Goal: Task Accomplishment & Management: Manage account settings

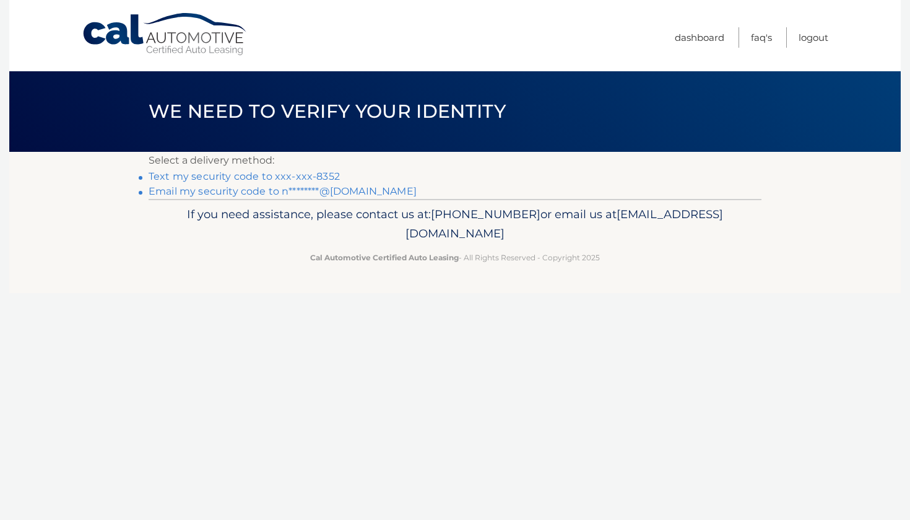
click at [214, 175] on link "Text my security code to xxx-xxx-8352" at bounding box center [244, 176] width 191 height 12
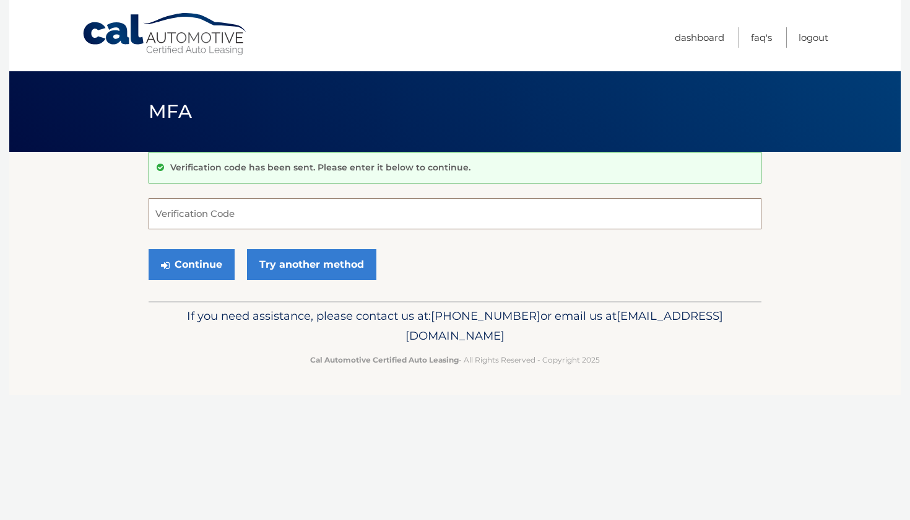
click at [204, 214] on input "Verification Code" at bounding box center [455, 213] width 613 height 31
type input "656732"
click at [194, 280] on div "Continue Try another method" at bounding box center [455, 265] width 613 height 42
click at [196, 265] on button "Continue" at bounding box center [192, 264] width 86 height 31
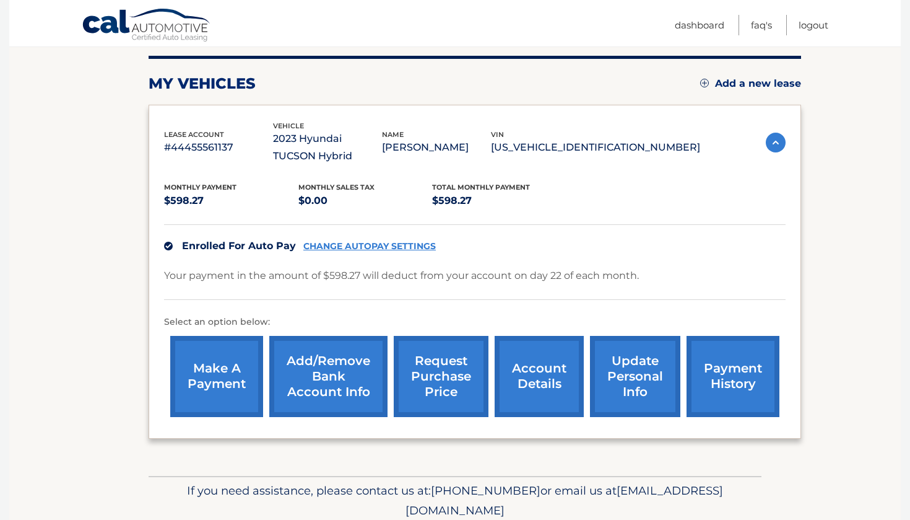
scroll to position [152, 0]
click at [362, 241] on link "CHANGE AUTOPAY SETTINGS" at bounding box center [369, 246] width 133 height 11
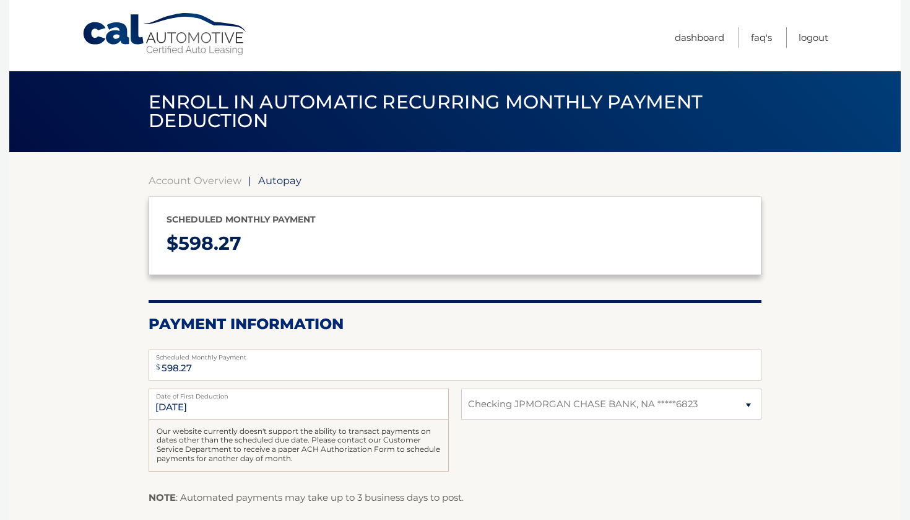
select select "ZjEzODRkYzEtNTkxOC00Y2FkLWE0MGUtZGYzNzJlZjljYTMz"
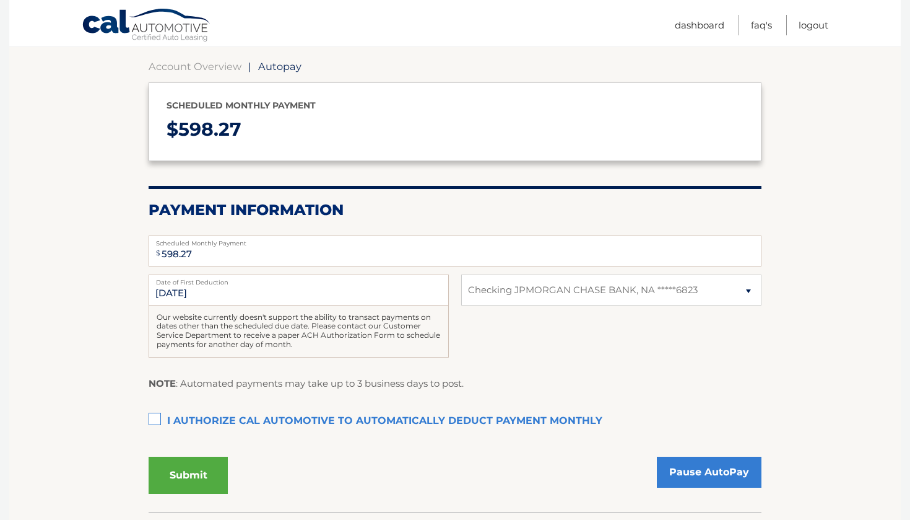
scroll to position [146, 0]
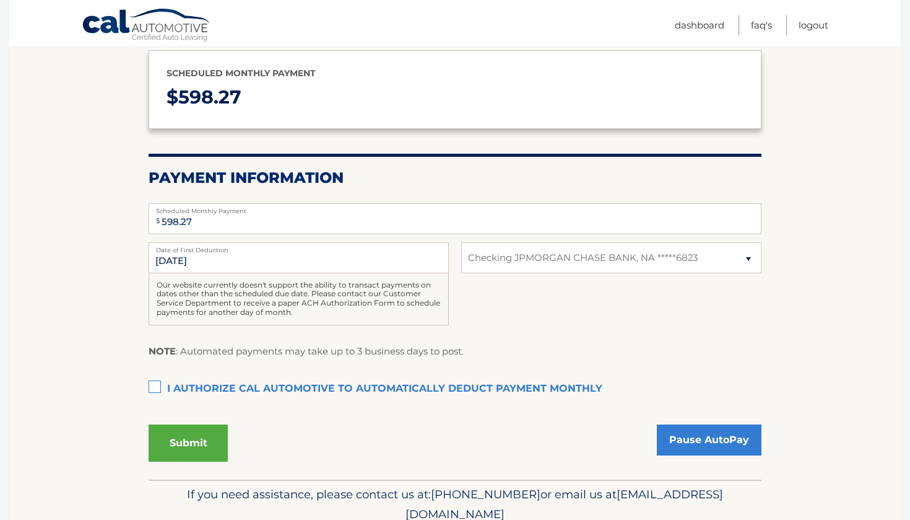
click at [362, 308] on div "Our website currently doesn't support the ability to transact payments on dates…" at bounding box center [299, 299] width 300 height 52
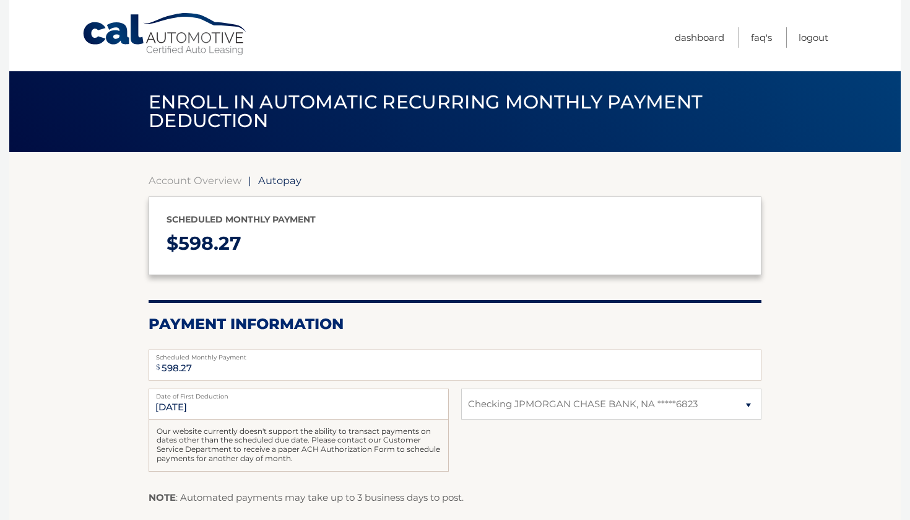
scroll to position [0, 0]
click at [201, 187] on section "Account Overview | Autopay Scheduled monthly payment $ 598.27 Payment Informati…" at bounding box center [455, 399] width 613 height 451
click at [201, 182] on link "Account Overview" at bounding box center [195, 180] width 93 height 12
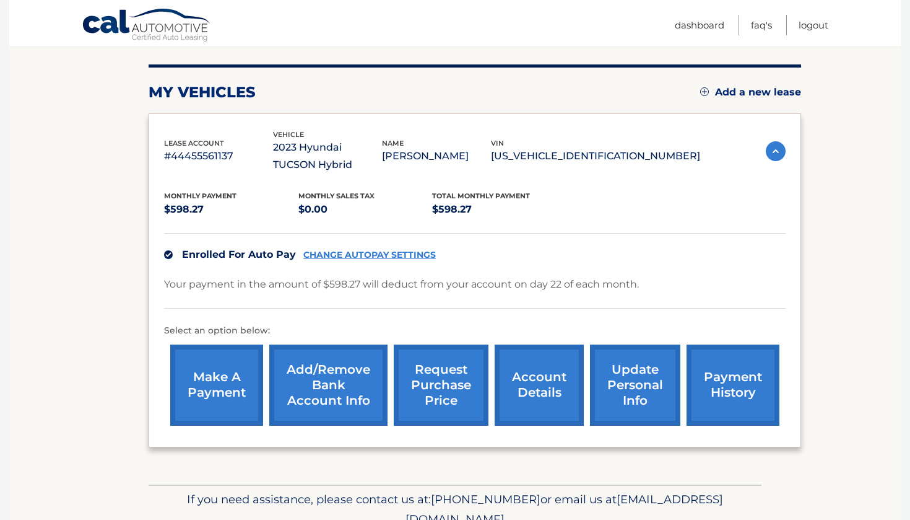
scroll to position [146, 0]
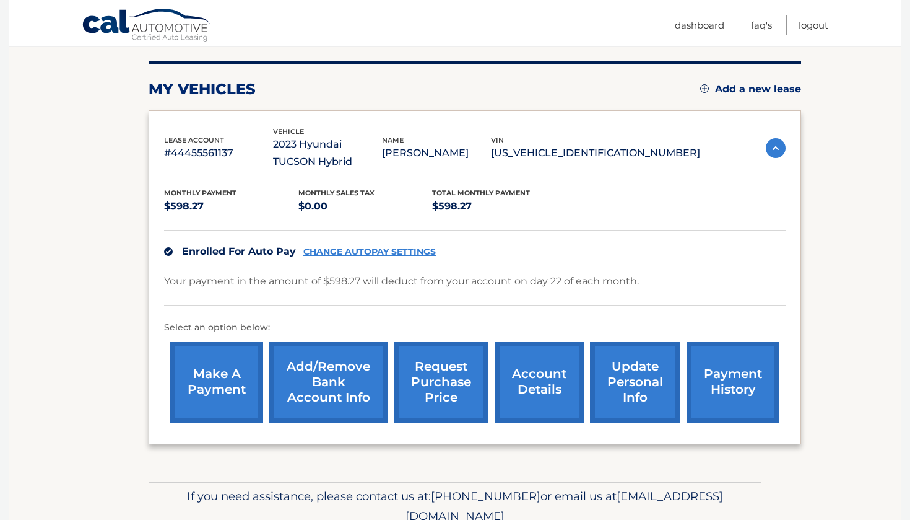
click at [330, 375] on link "Add/Remove bank account info" at bounding box center [328, 381] width 118 height 81
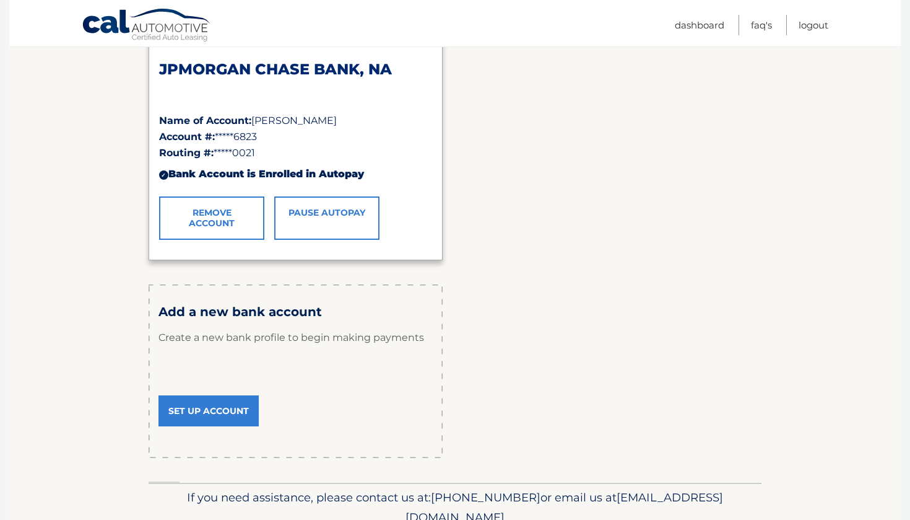
scroll to position [210, 0]
click at [217, 414] on link "Set Up Account" at bounding box center [209, 410] width 100 height 31
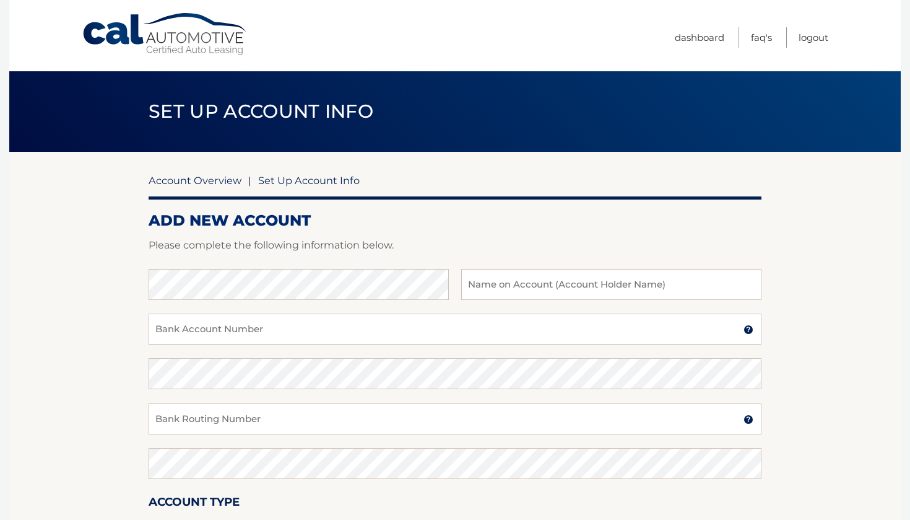
click at [210, 184] on link "Account Overview" at bounding box center [195, 180] width 93 height 12
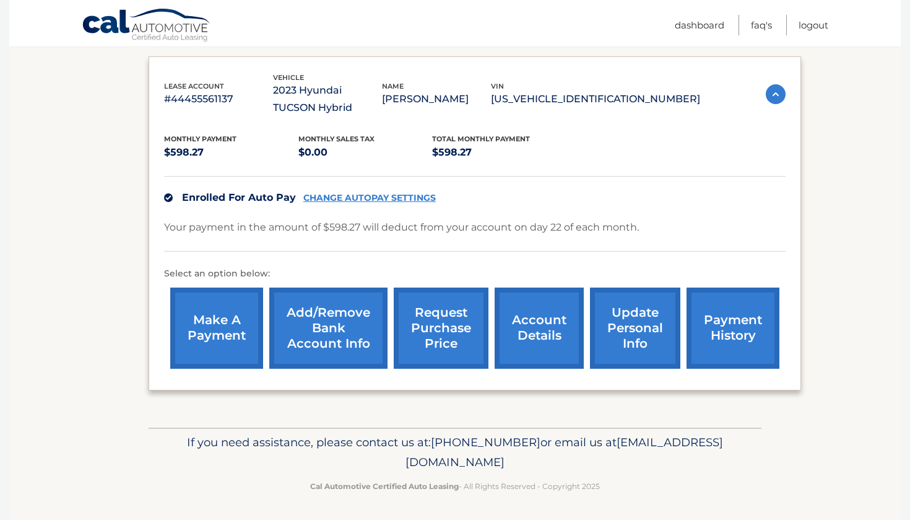
scroll to position [199, 0]
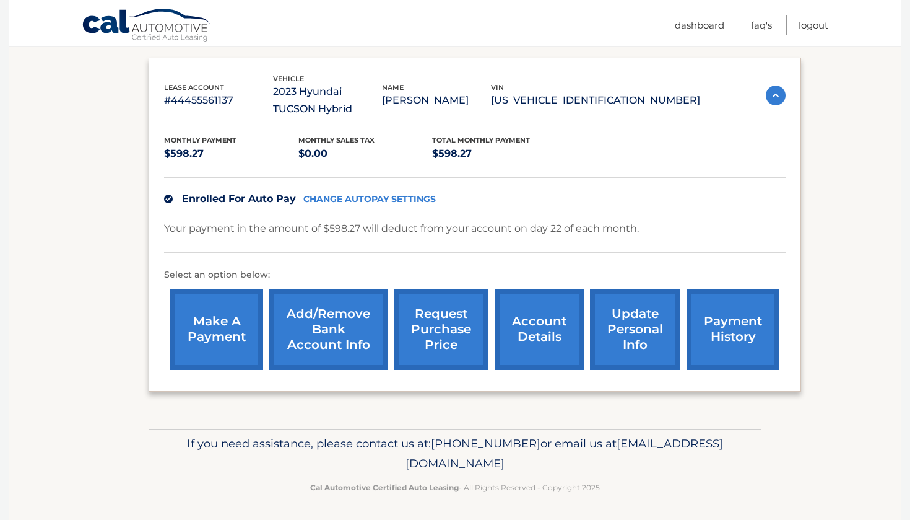
click at [773, 105] on div "lease account #44455561137 vehicle 2023 Hyundai TUCSON Hybrid name [PERSON_NAME…" at bounding box center [475, 95] width 622 height 45
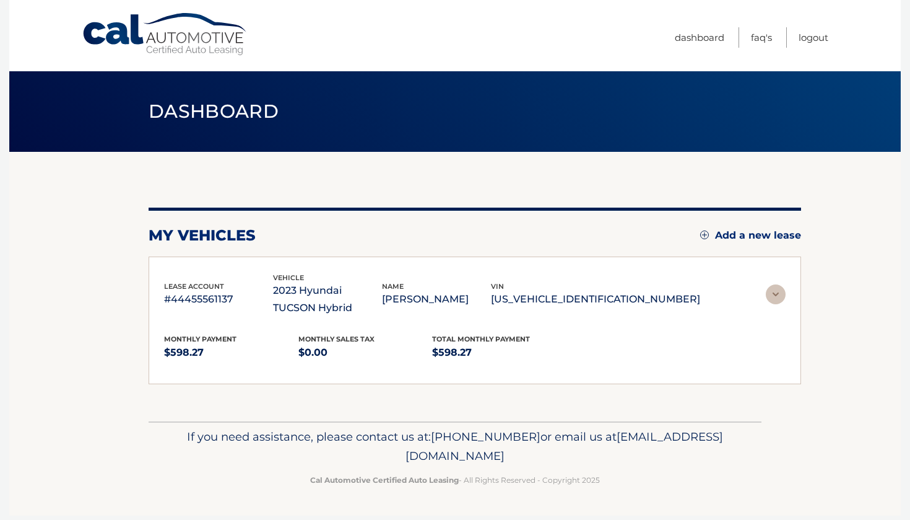
scroll to position [0, 0]
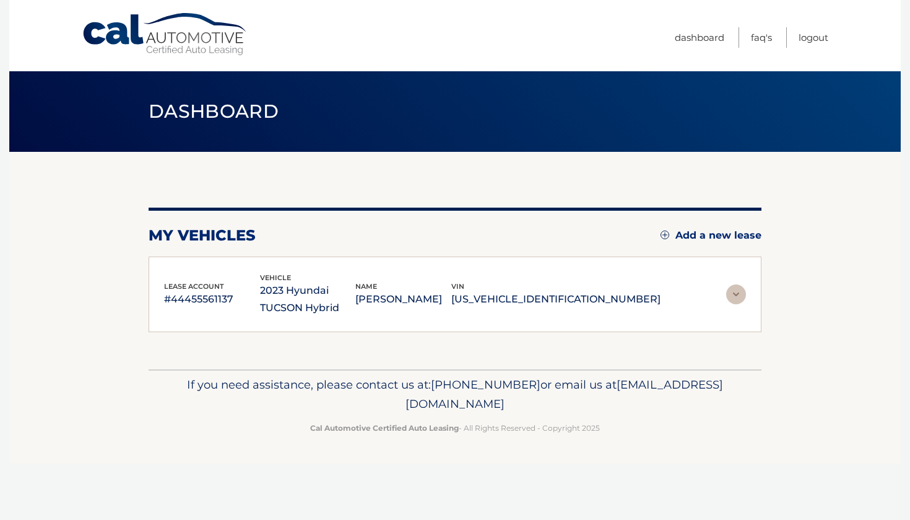
click at [735, 292] on img at bounding box center [736, 294] width 20 height 20
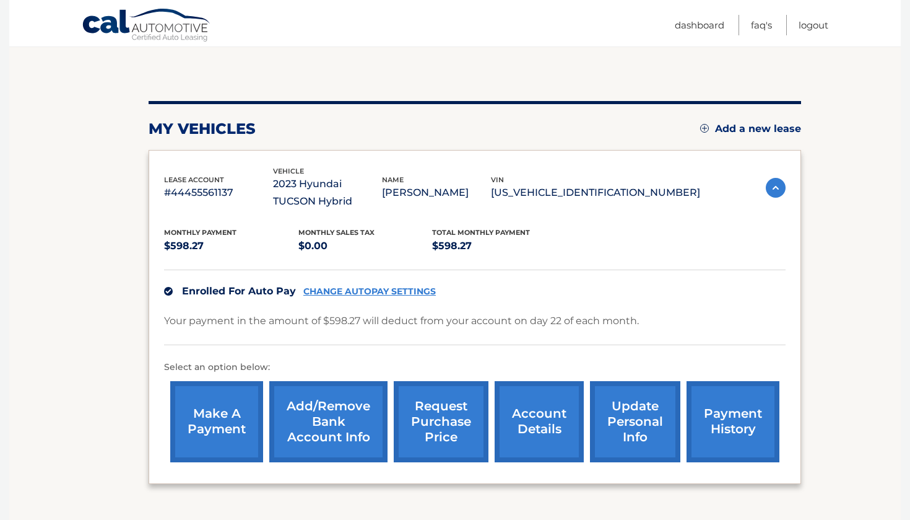
scroll to position [144, 0]
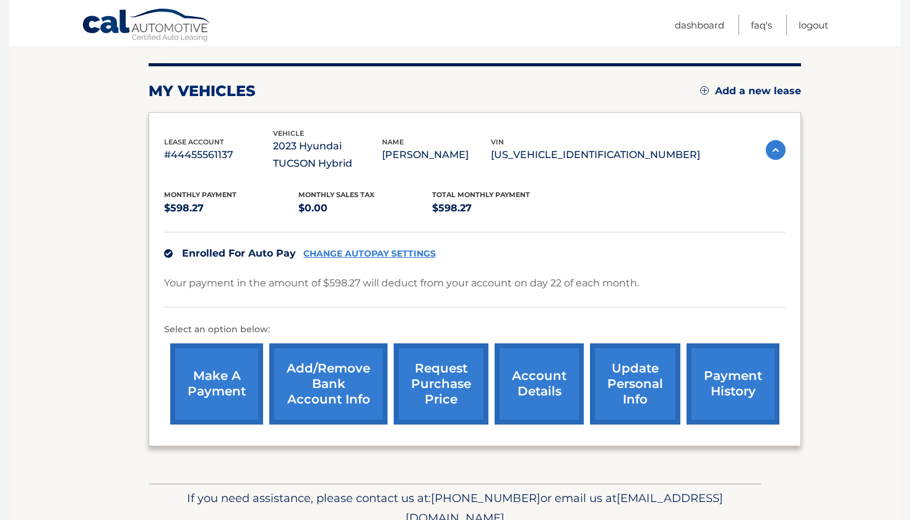
click at [539, 381] on link "account details" at bounding box center [539, 383] width 89 height 81
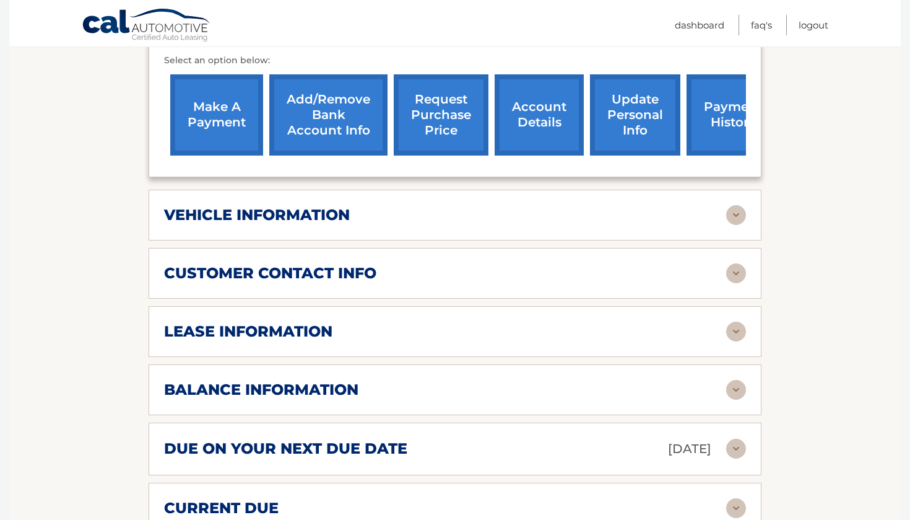
scroll to position [438, 0]
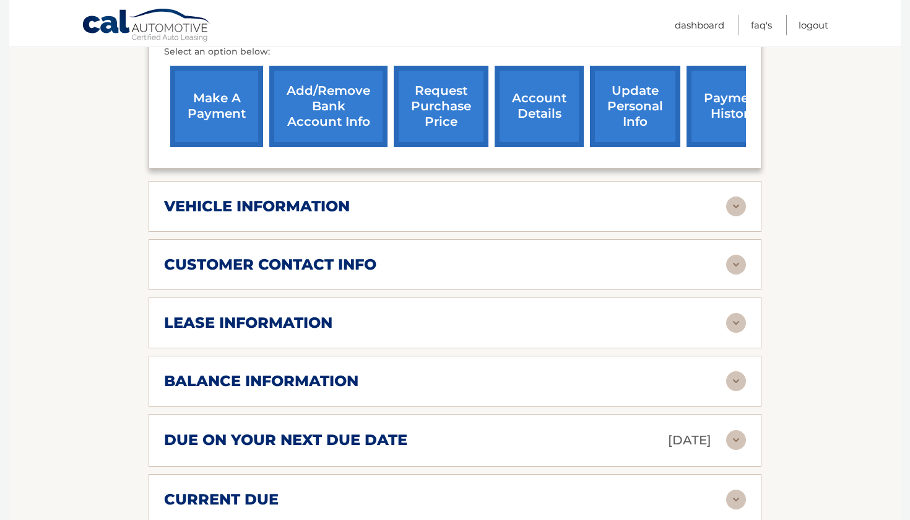
click at [560, 219] on div "vehicle information vehicle Year [DATE] vehicle make Hyundai vehicle model TUCS…" at bounding box center [455, 206] width 613 height 51
click at [741, 206] on img at bounding box center [736, 206] width 20 height 20
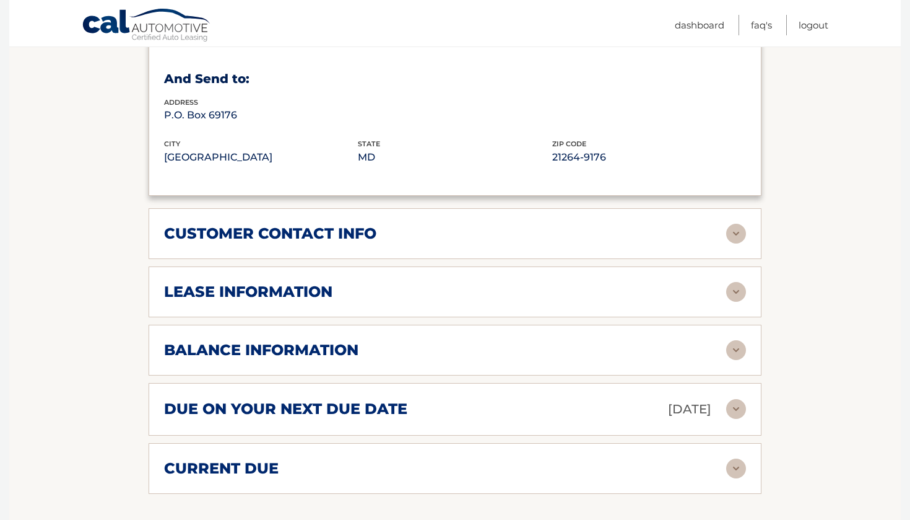
scroll to position [780, 0]
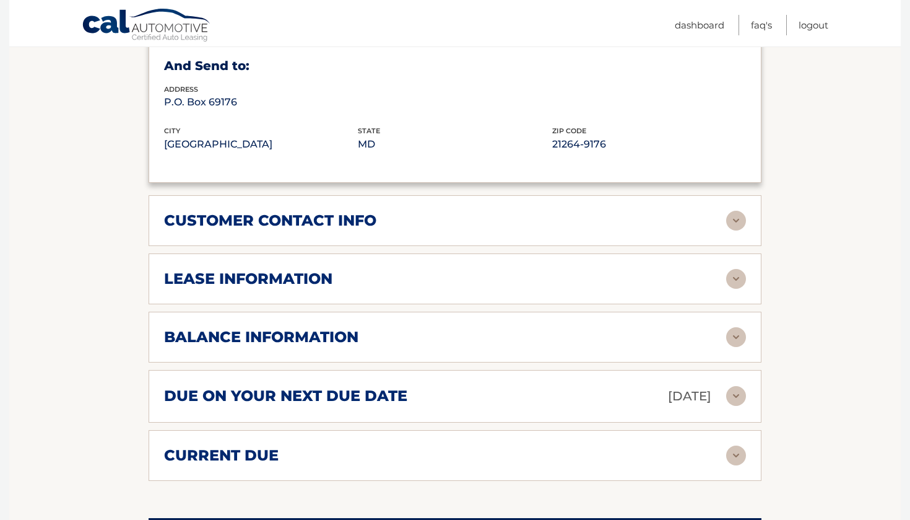
click at [740, 272] on img at bounding box center [736, 279] width 20 height 20
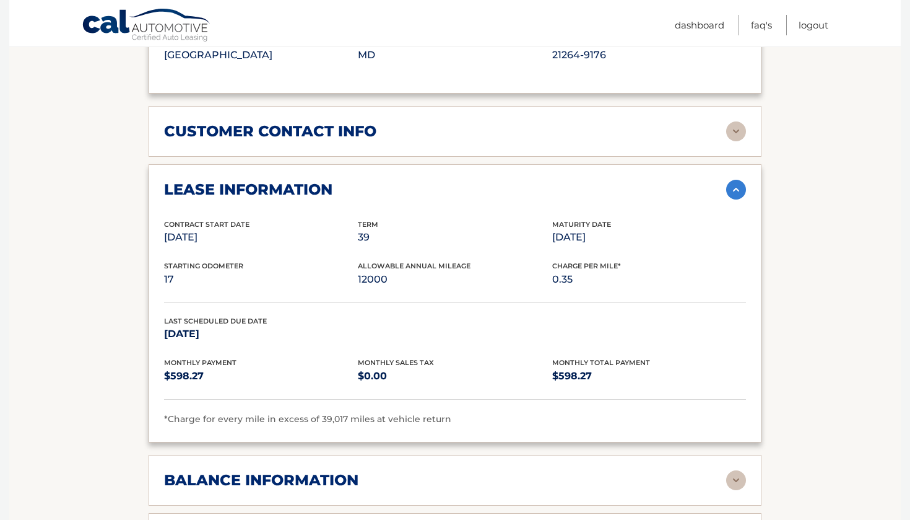
scroll to position [883, 0]
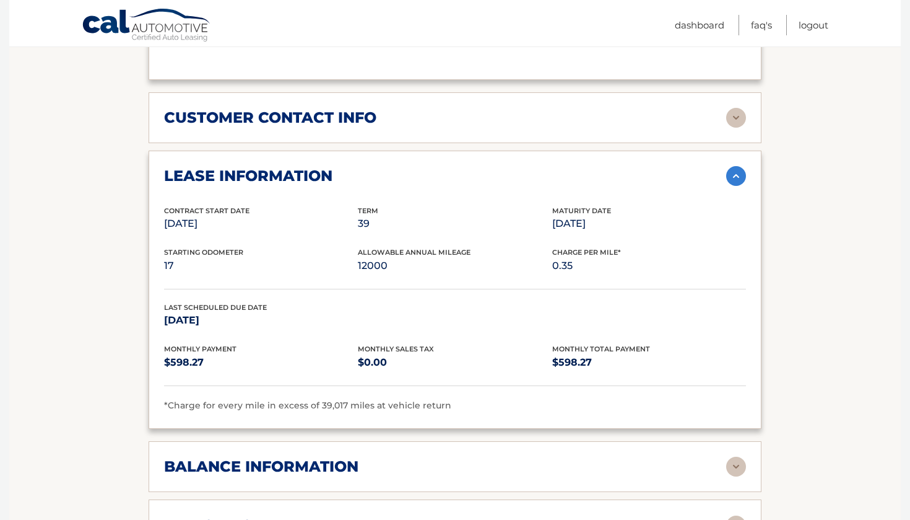
click at [735, 177] on img at bounding box center [736, 176] width 20 height 20
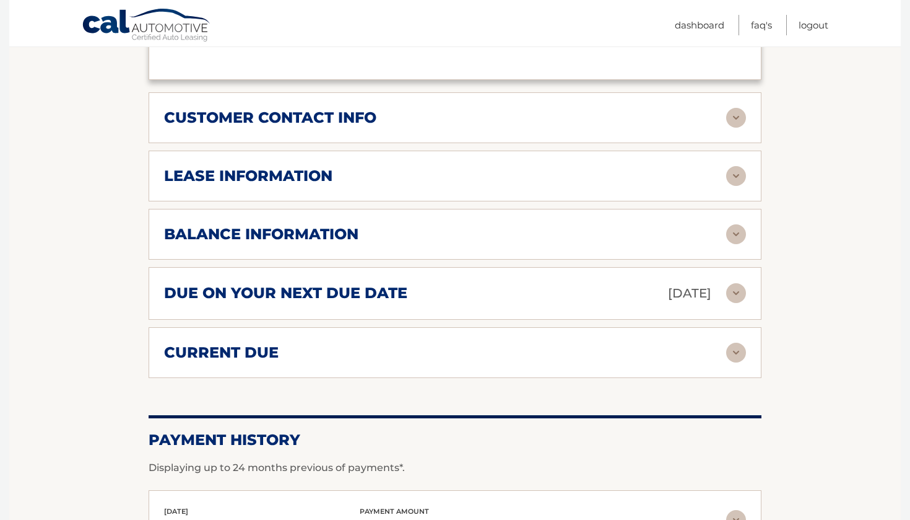
click at [735, 177] on img at bounding box center [736, 176] width 20 height 20
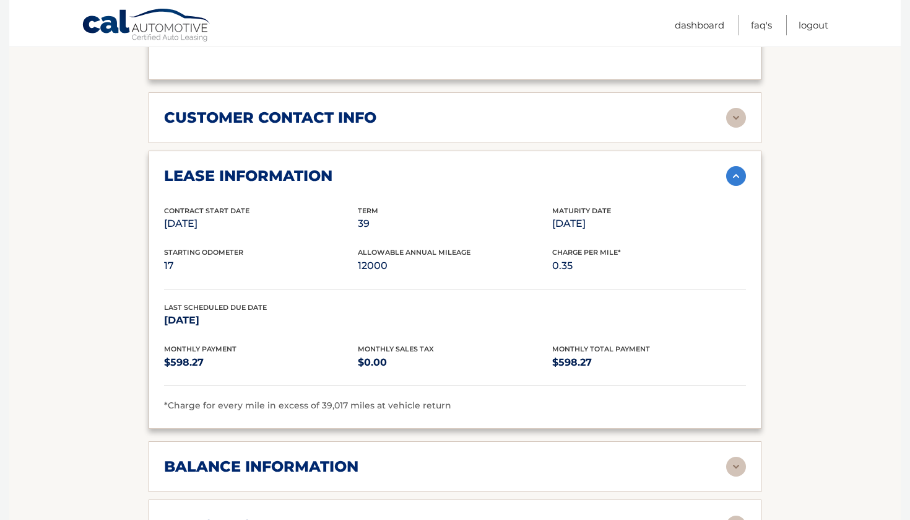
click at [735, 177] on img at bounding box center [736, 176] width 20 height 20
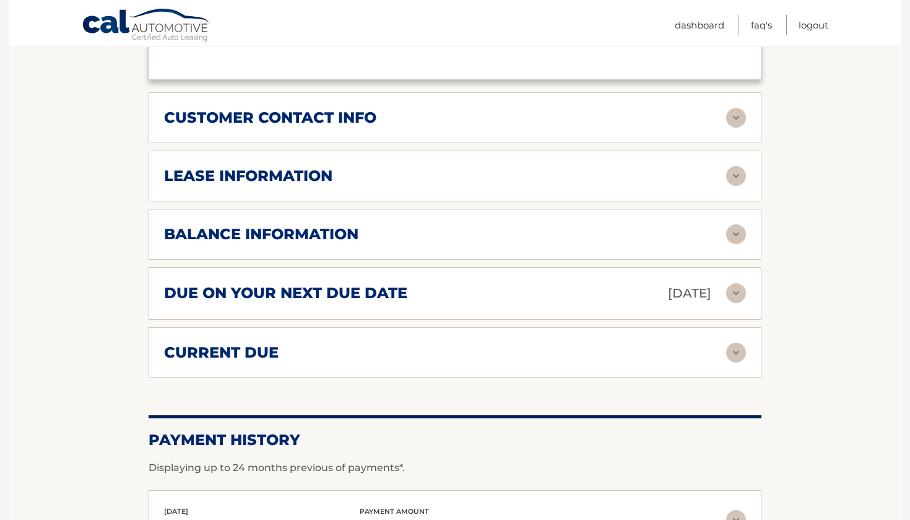
click at [739, 232] on img at bounding box center [736, 234] width 20 height 20
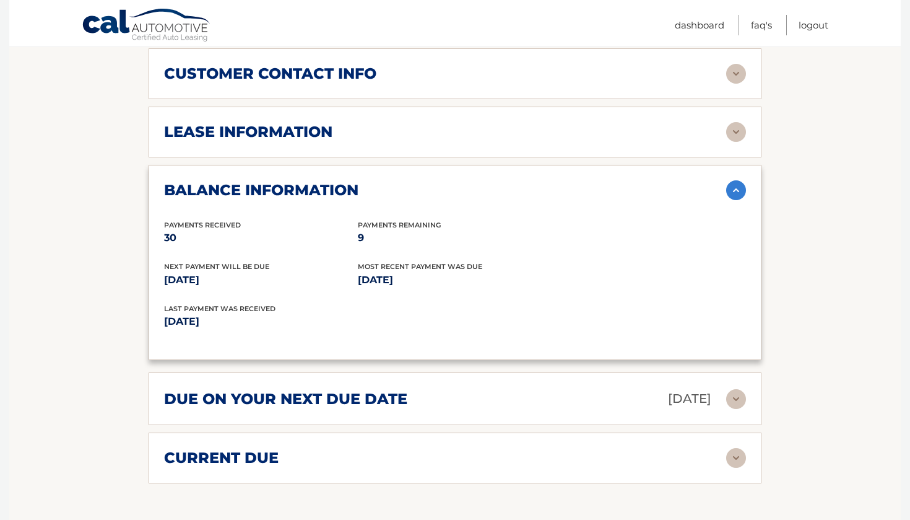
scroll to position [942, 0]
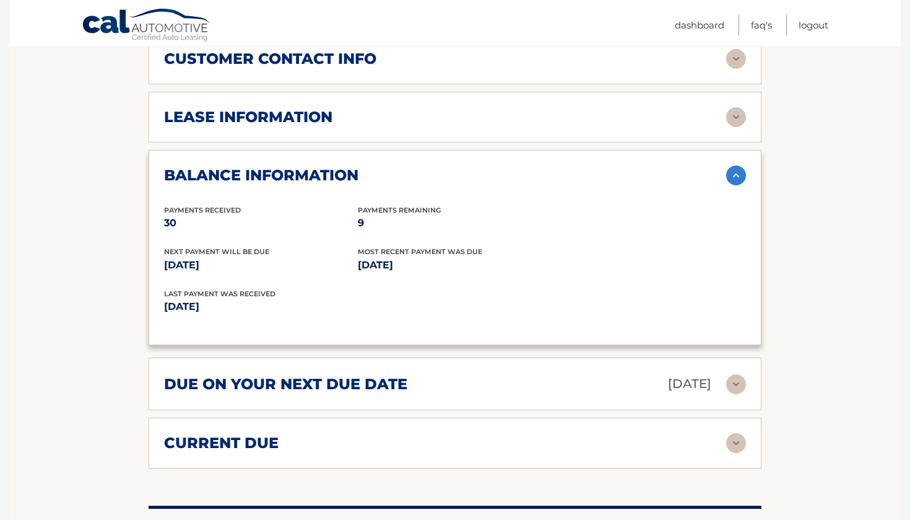
click at [736, 173] on img at bounding box center [736, 175] width 20 height 20
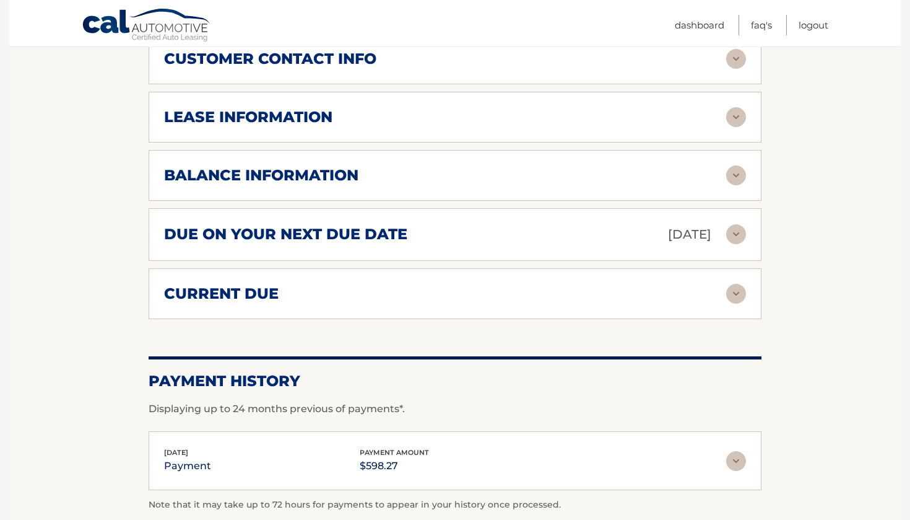
click at [732, 300] on div "current due Late Charges $0.00 Miscelleneous Charges* $0.00 Sales Tax $0.00 pay…" at bounding box center [455, 293] width 613 height 51
click at [732, 293] on img at bounding box center [736, 294] width 20 height 20
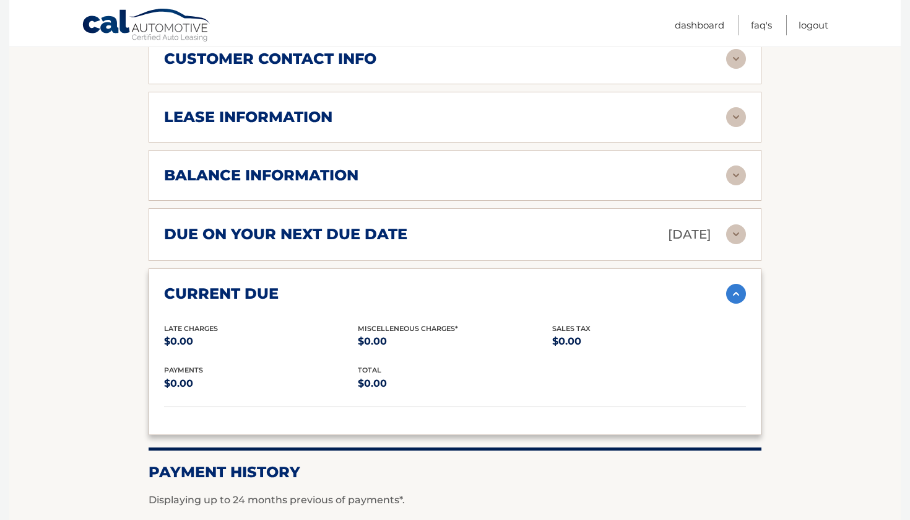
click at [732, 294] on img at bounding box center [736, 294] width 20 height 20
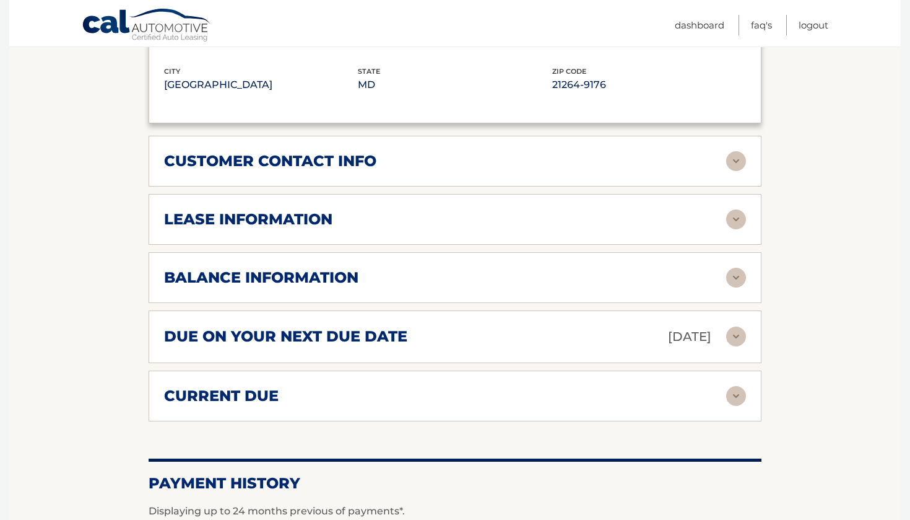
scroll to position [843, 0]
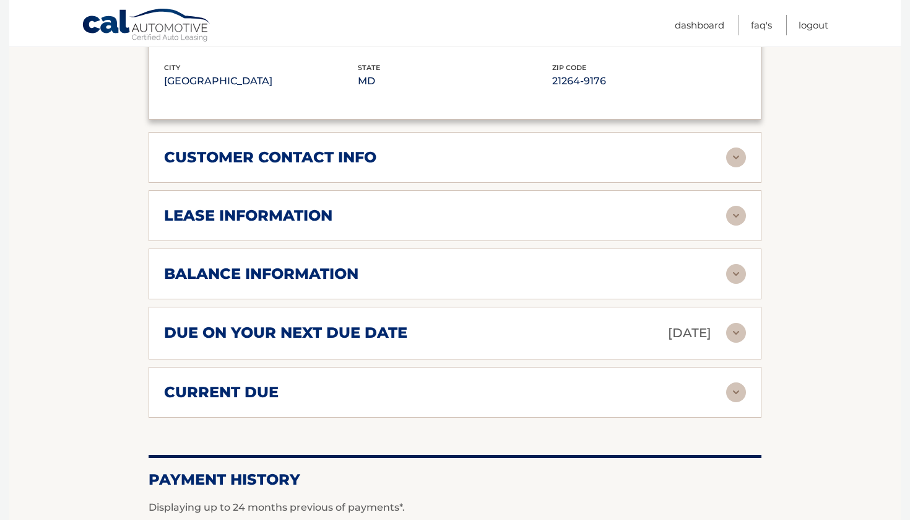
click at [731, 275] on img at bounding box center [736, 274] width 20 height 20
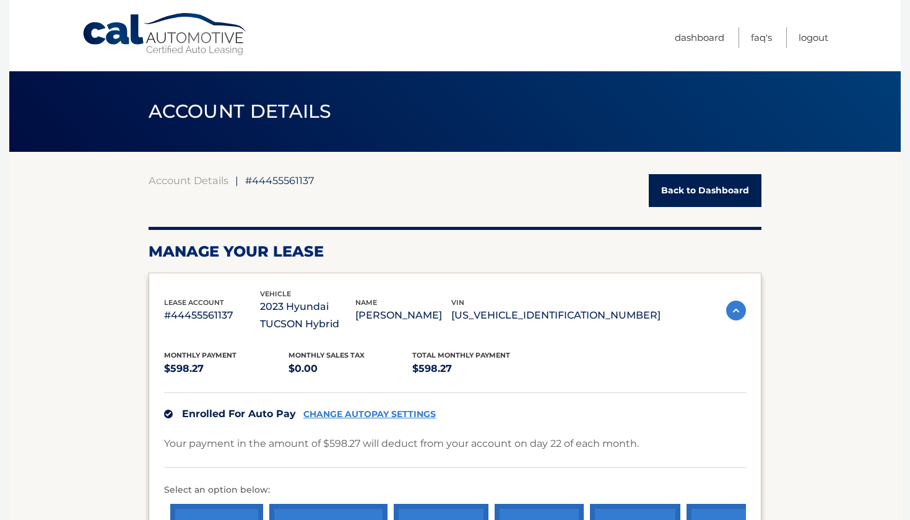
scroll to position [0, 0]
